Goal: Task Accomplishment & Management: Manage account settings

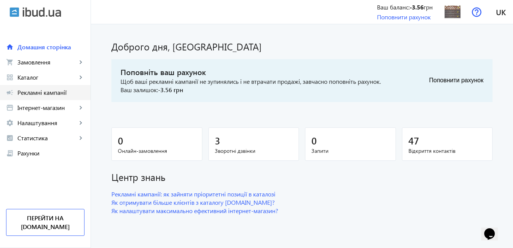
click at [65, 95] on span "Рекламні кампанії" at bounding box center [50, 93] width 67 height 8
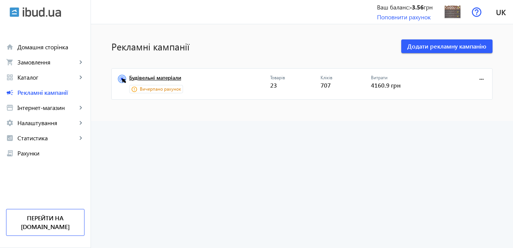
click at [173, 78] on link "Будівельні матеріали" at bounding box center [199, 80] width 141 height 11
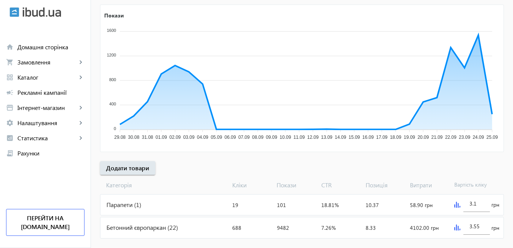
scroll to position [142, 0]
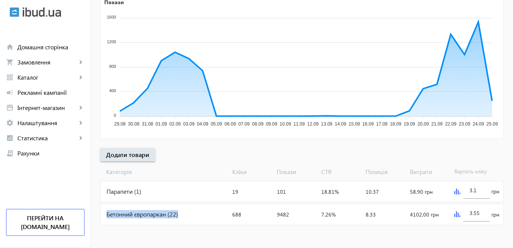
drag, startPoint x: 100, startPoint y: 214, endPoint x: 178, endPoint y: 219, distance: 78.2
click at [178, 219] on div "Бетонний європаркан (22)" at bounding box center [164, 214] width 129 height 20
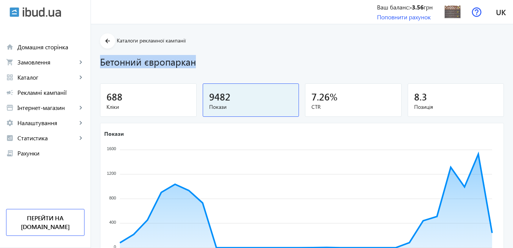
drag, startPoint x: 95, startPoint y: 61, endPoint x: 214, endPoint y: 66, distance: 119.0
copy h1 "Бетонний європаркан"
click at [458, 14] on img at bounding box center [452, 11] width 17 height 17
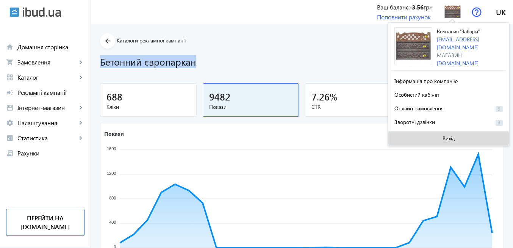
click at [456, 139] on span at bounding box center [448, 138] width 120 height 18
